Goal: Information Seeking & Learning: Learn about a topic

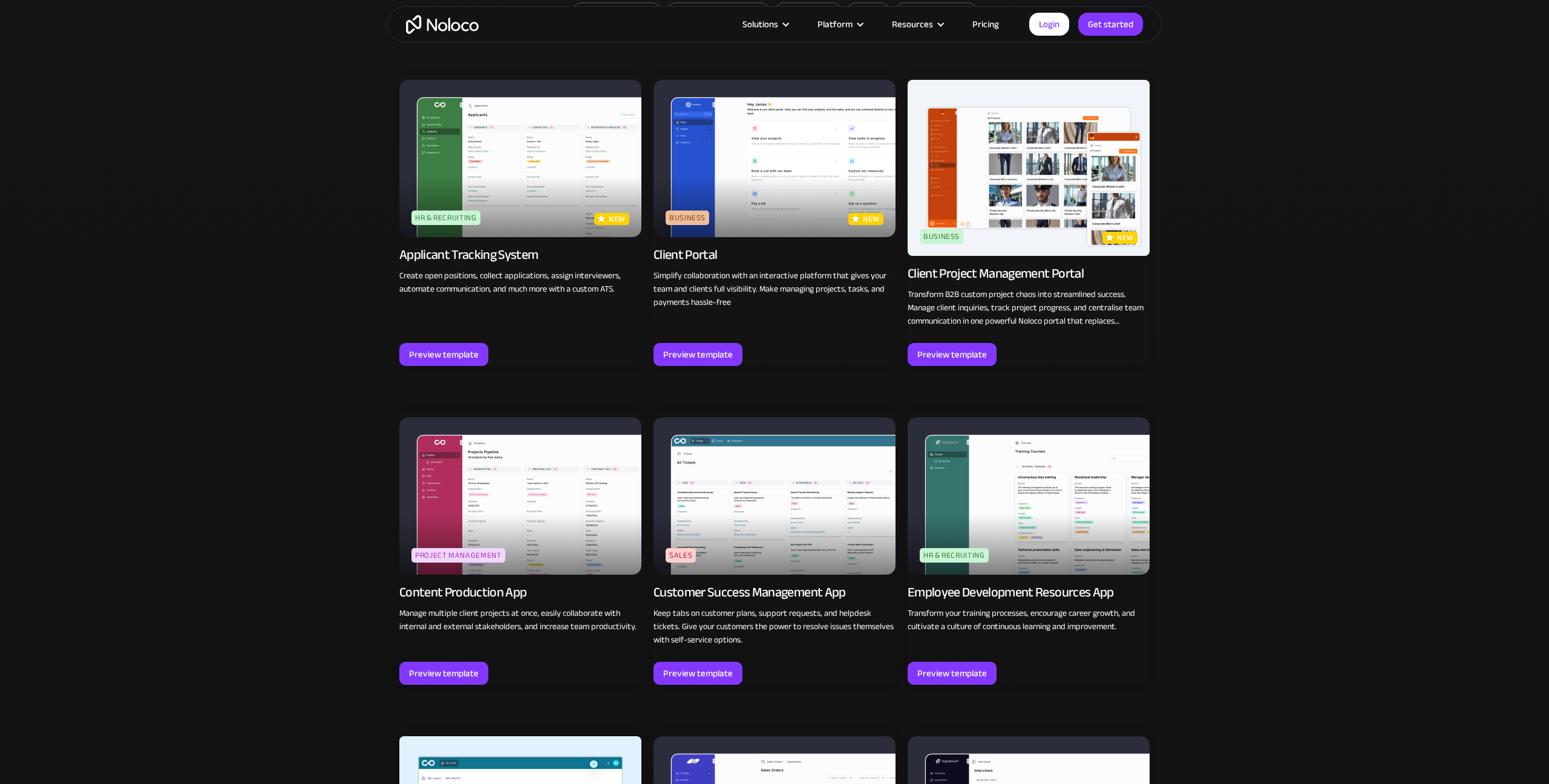
scroll to position [965, 0]
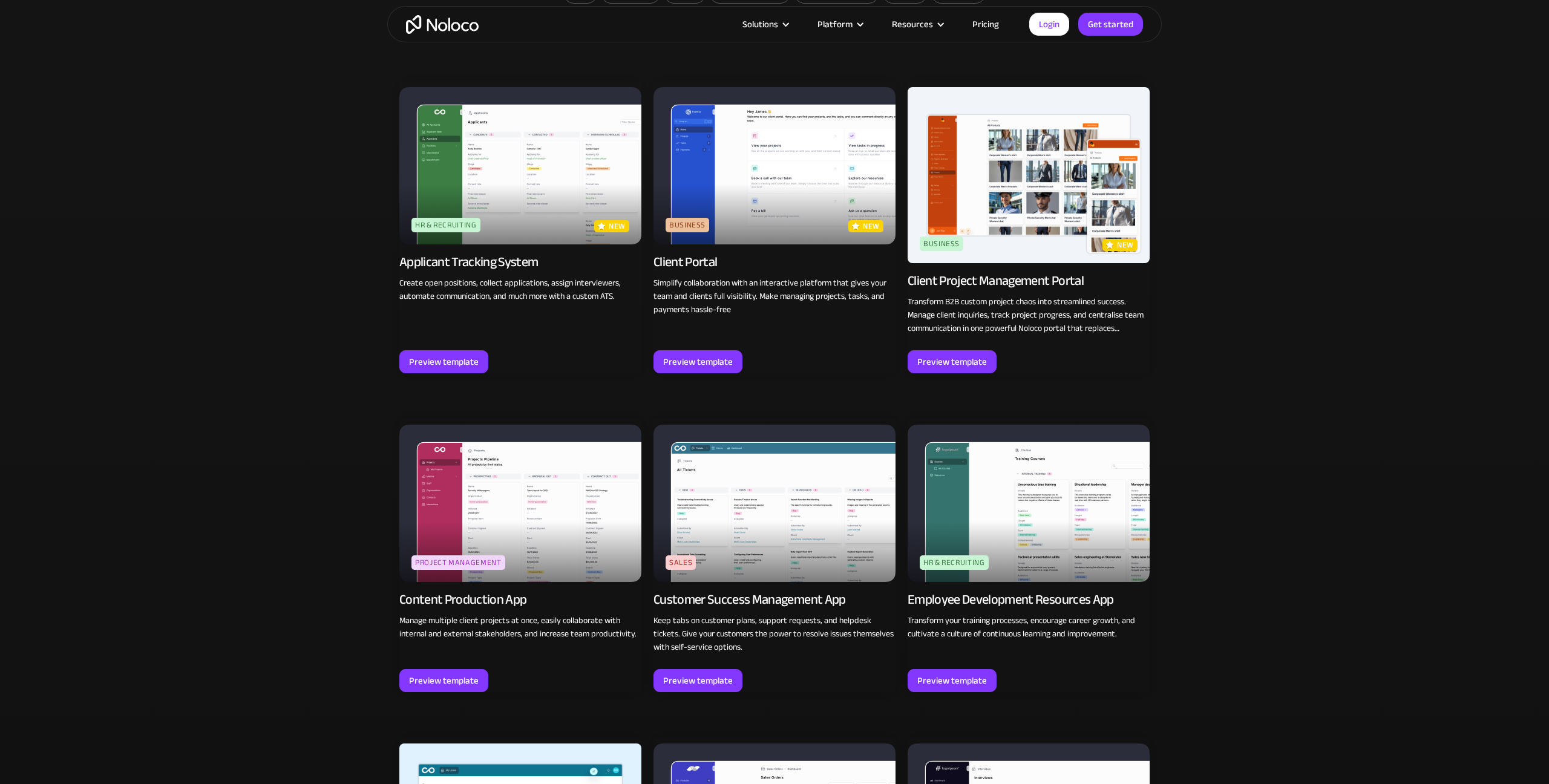
click at [763, 223] on img at bounding box center [774, 166] width 242 height 157
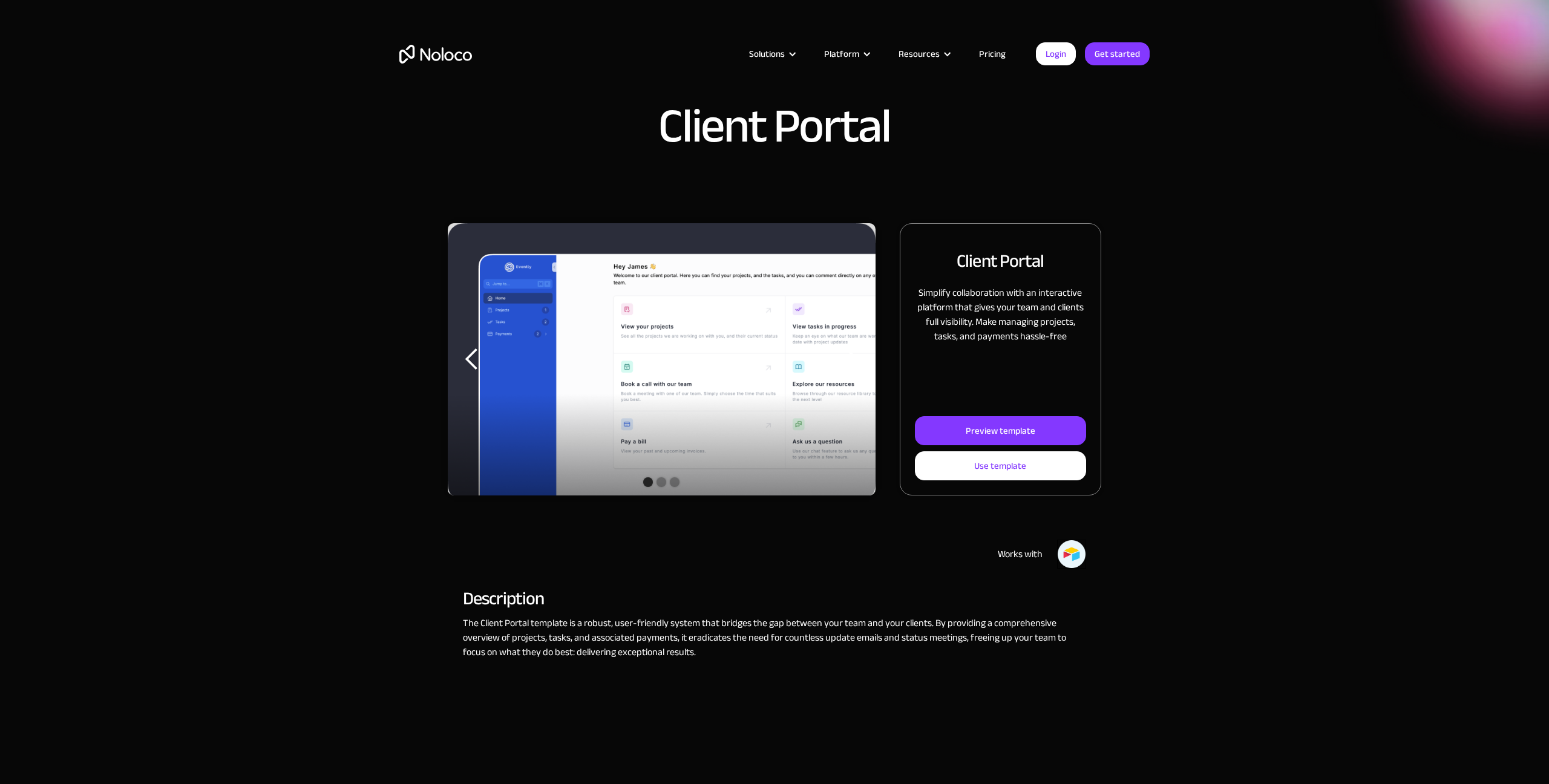
click at [655, 340] on img "1 of 3" at bounding box center [661, 362] width 428 height 277
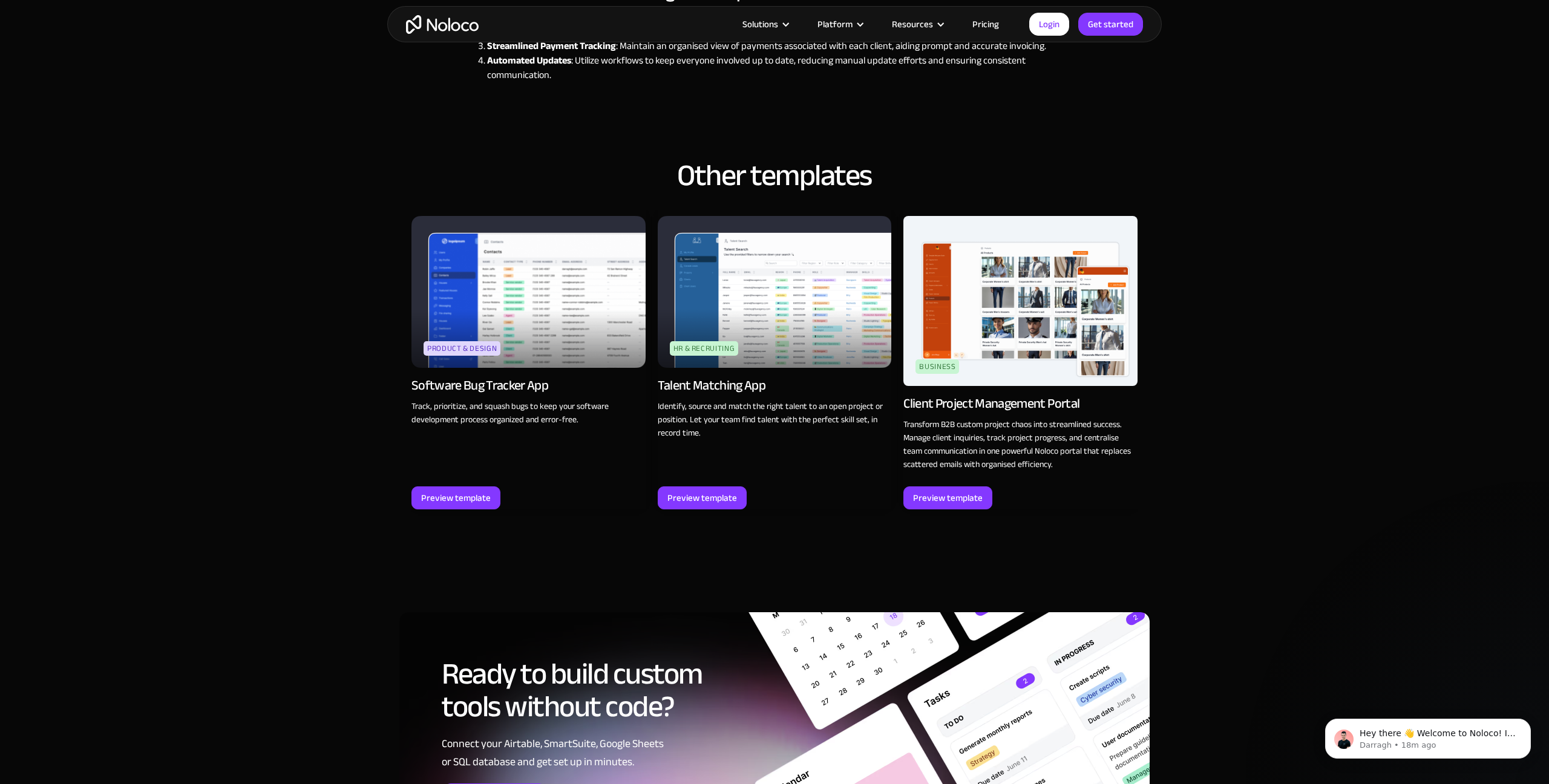
scroll to position [1426, 0]
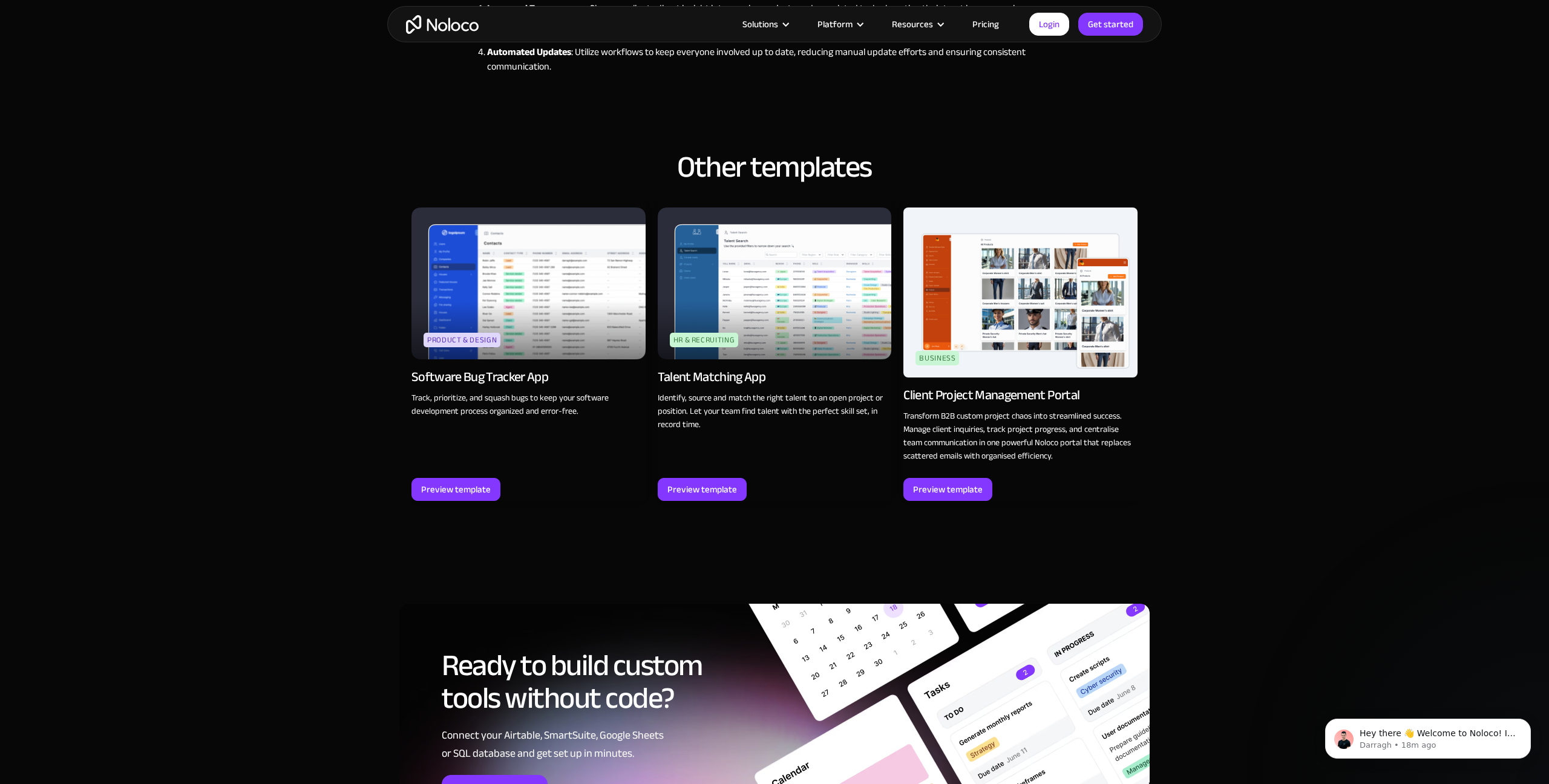
click at [971, 330] on img at bounding box center [1020, 292] width 234 height 170
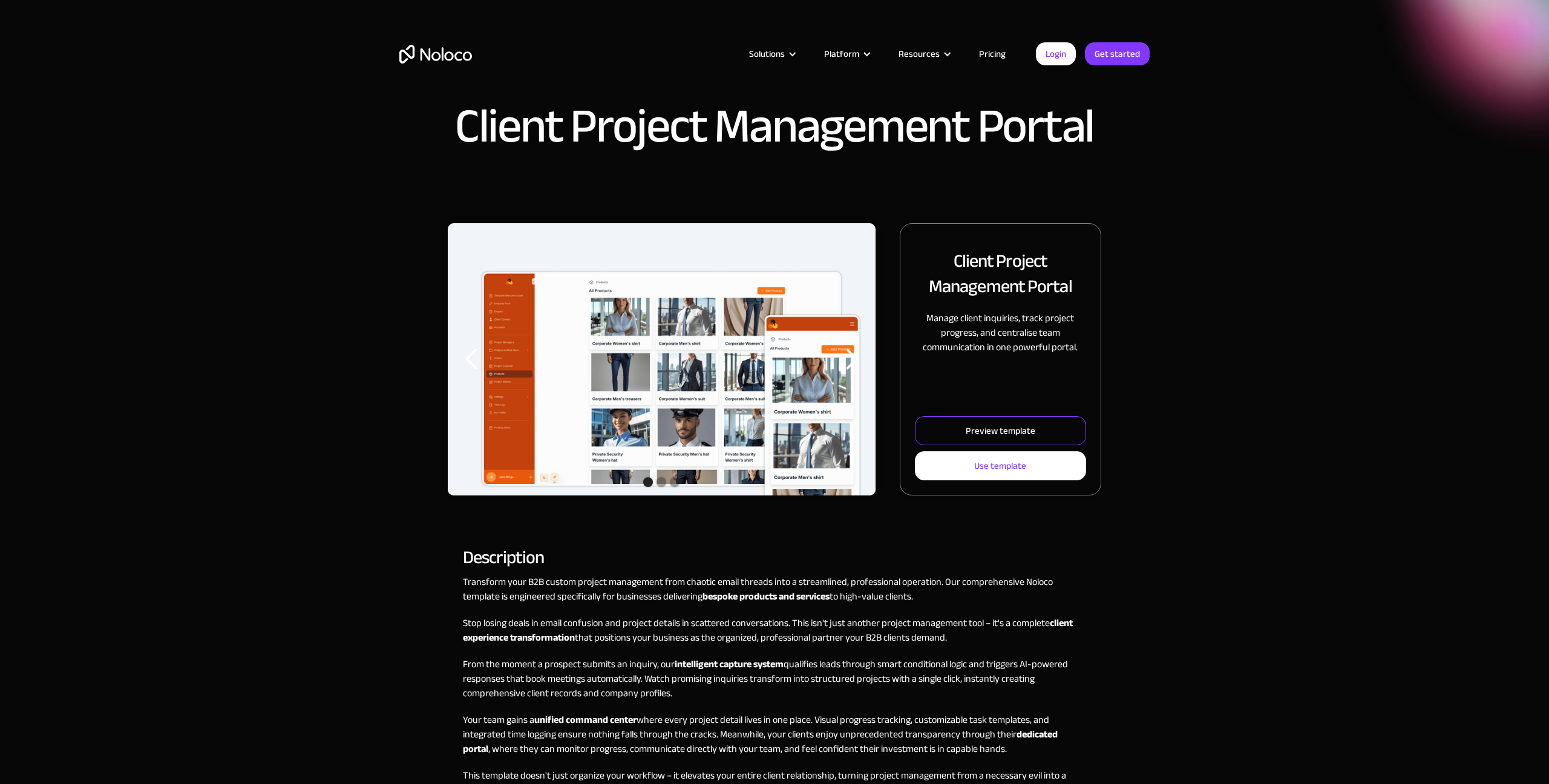
click at [963, 421] on link "Preview template" at bounding box center [1000, 431] width 172 height 29
